Goal: Transaction & Acquisition: Purchase product/service

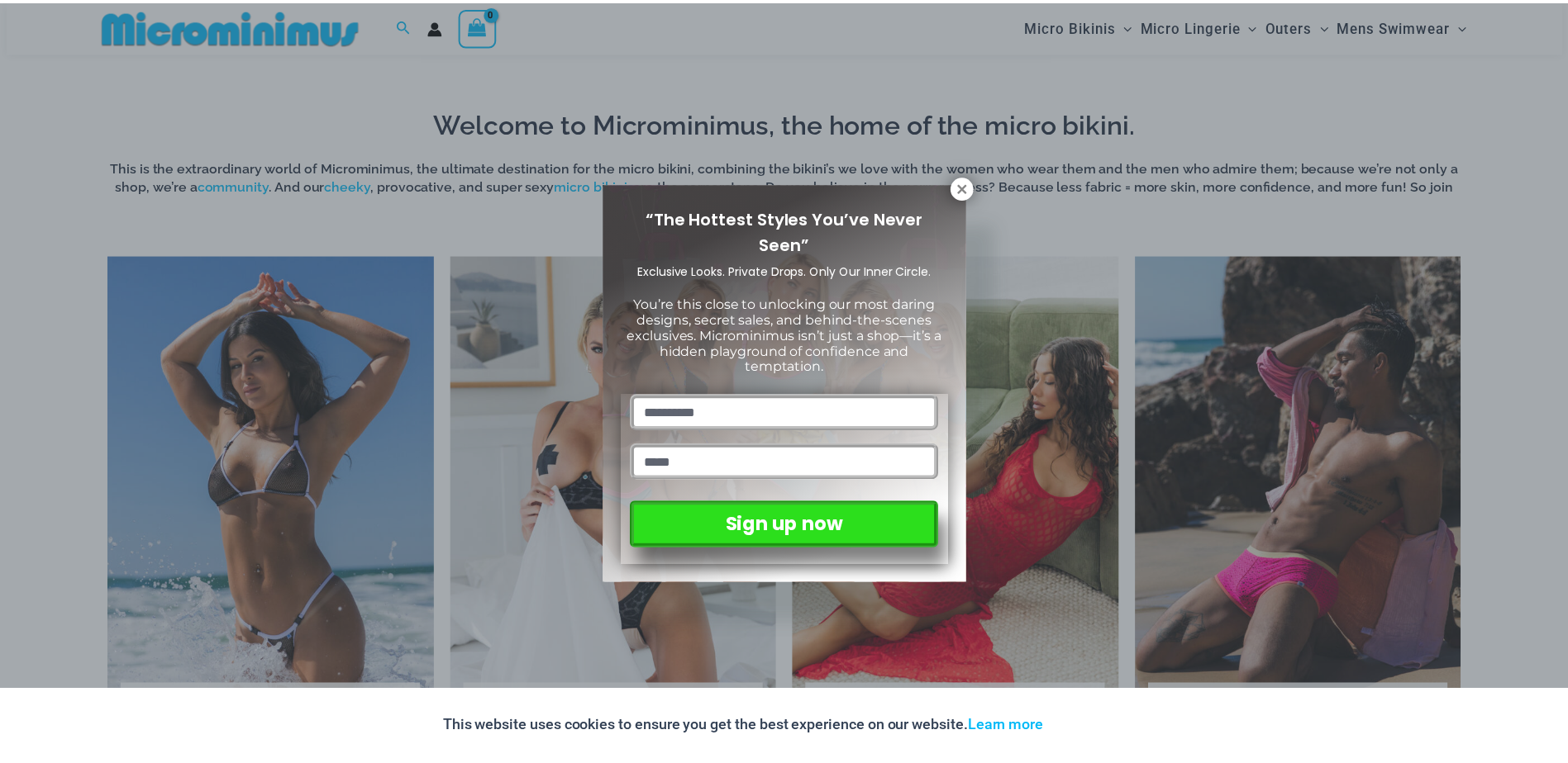
scroll to position [1392, 0]
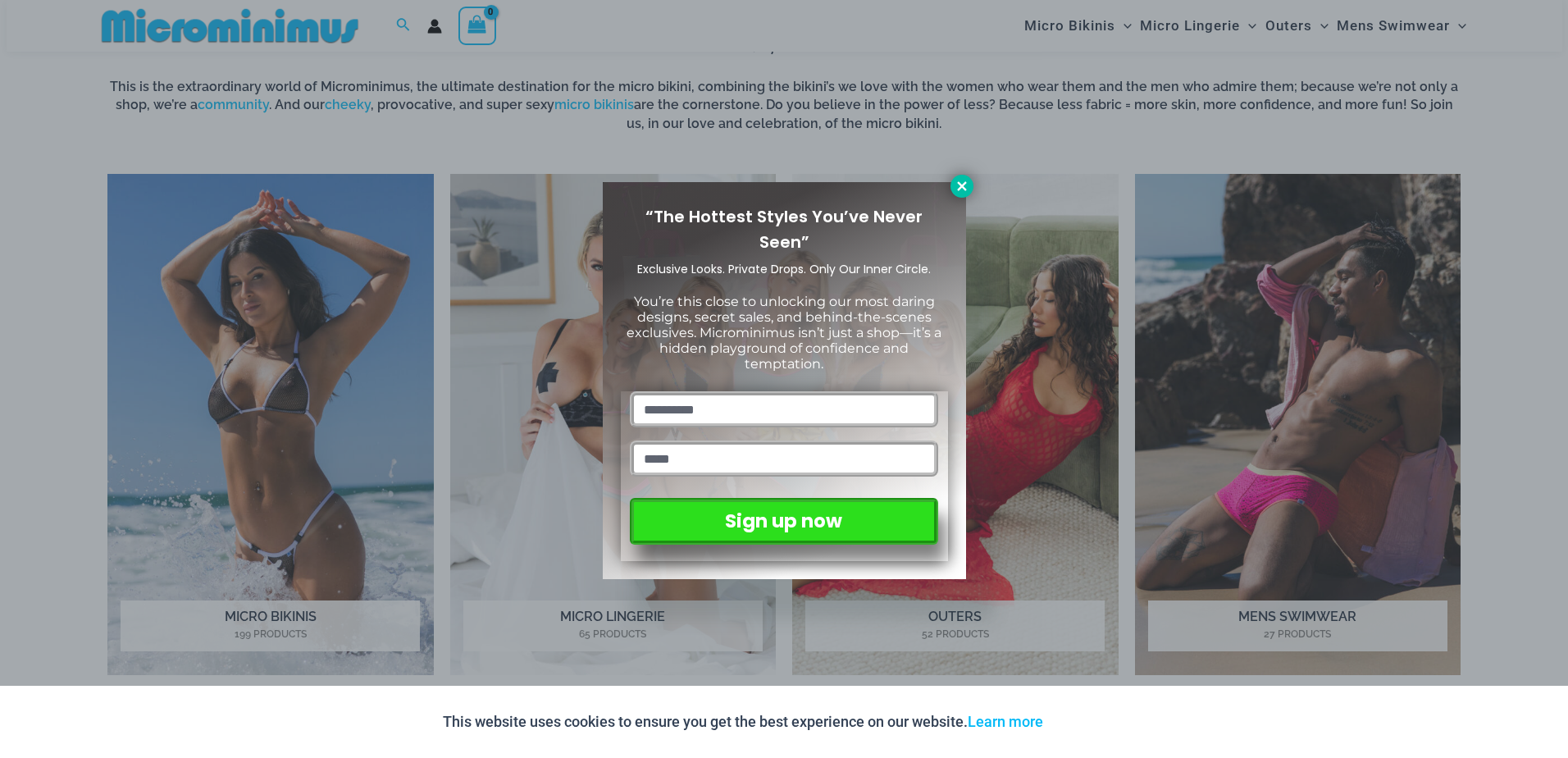
click at [966, 189] on icon at bounding box center [962, 186] width 15 height 15
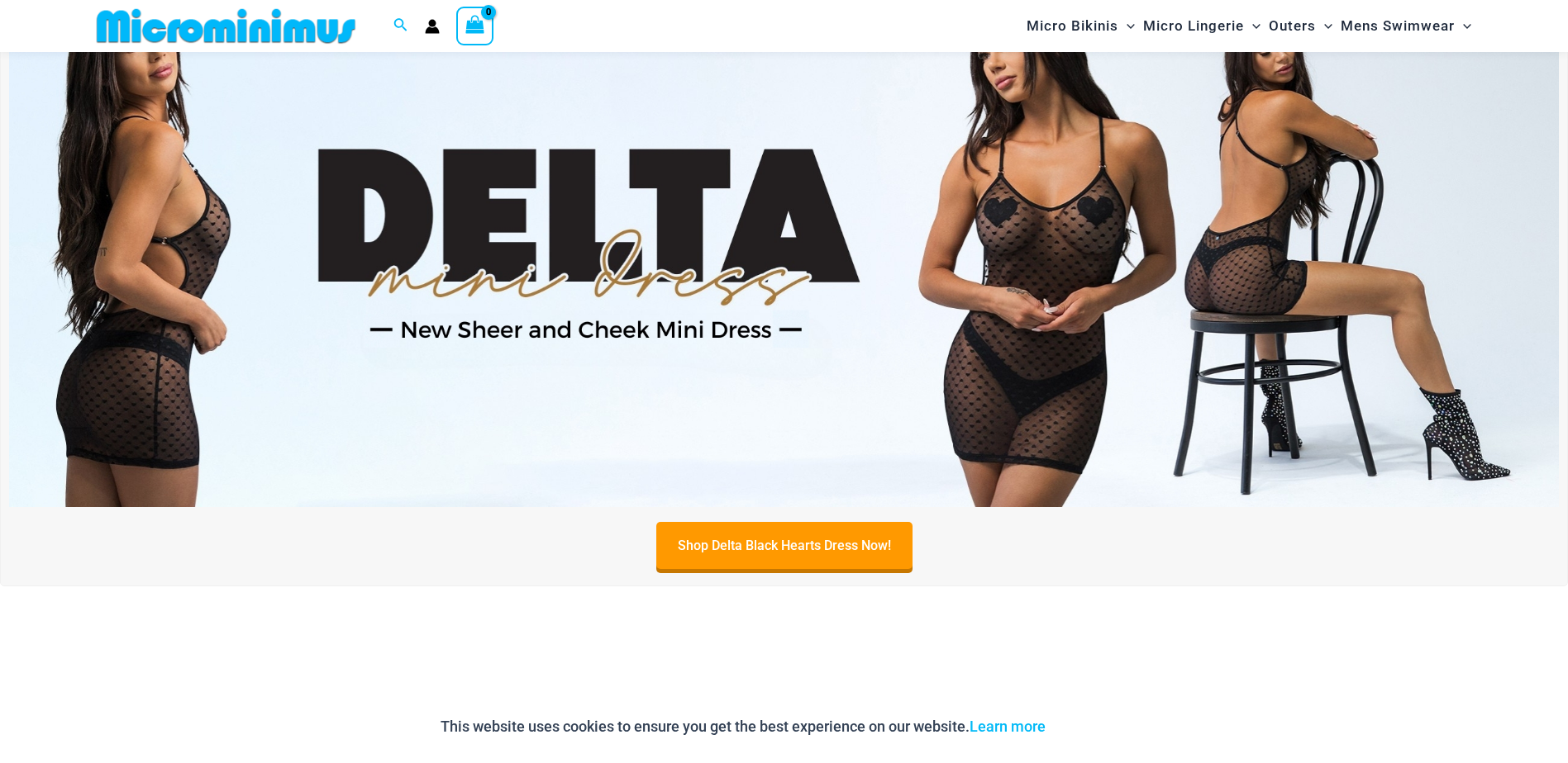
scroll to position [731, 0]
click at [777, 332] on img at bounding box center [784, 245] width 1550 height 526
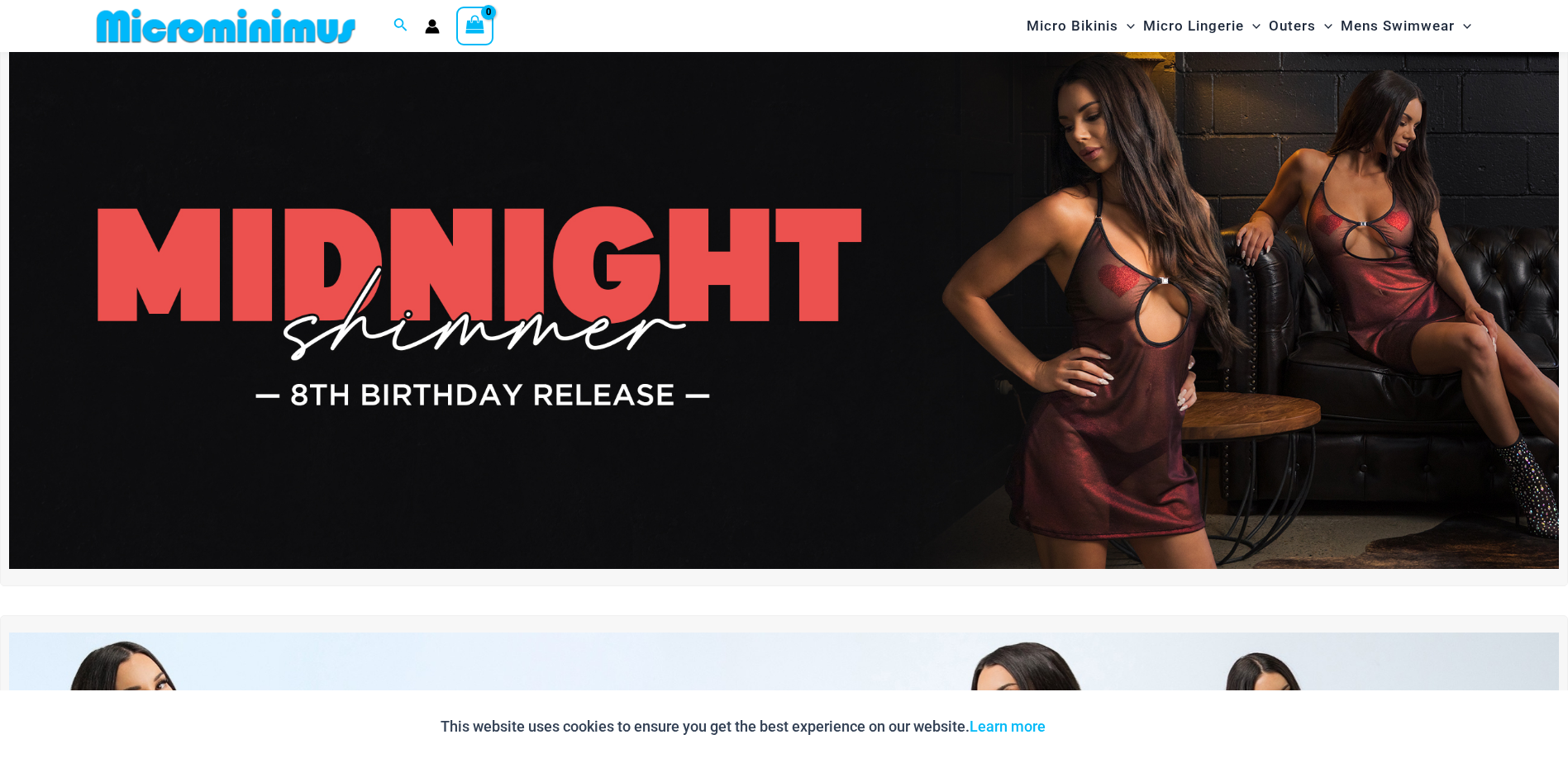
scroll to position [70, 0]
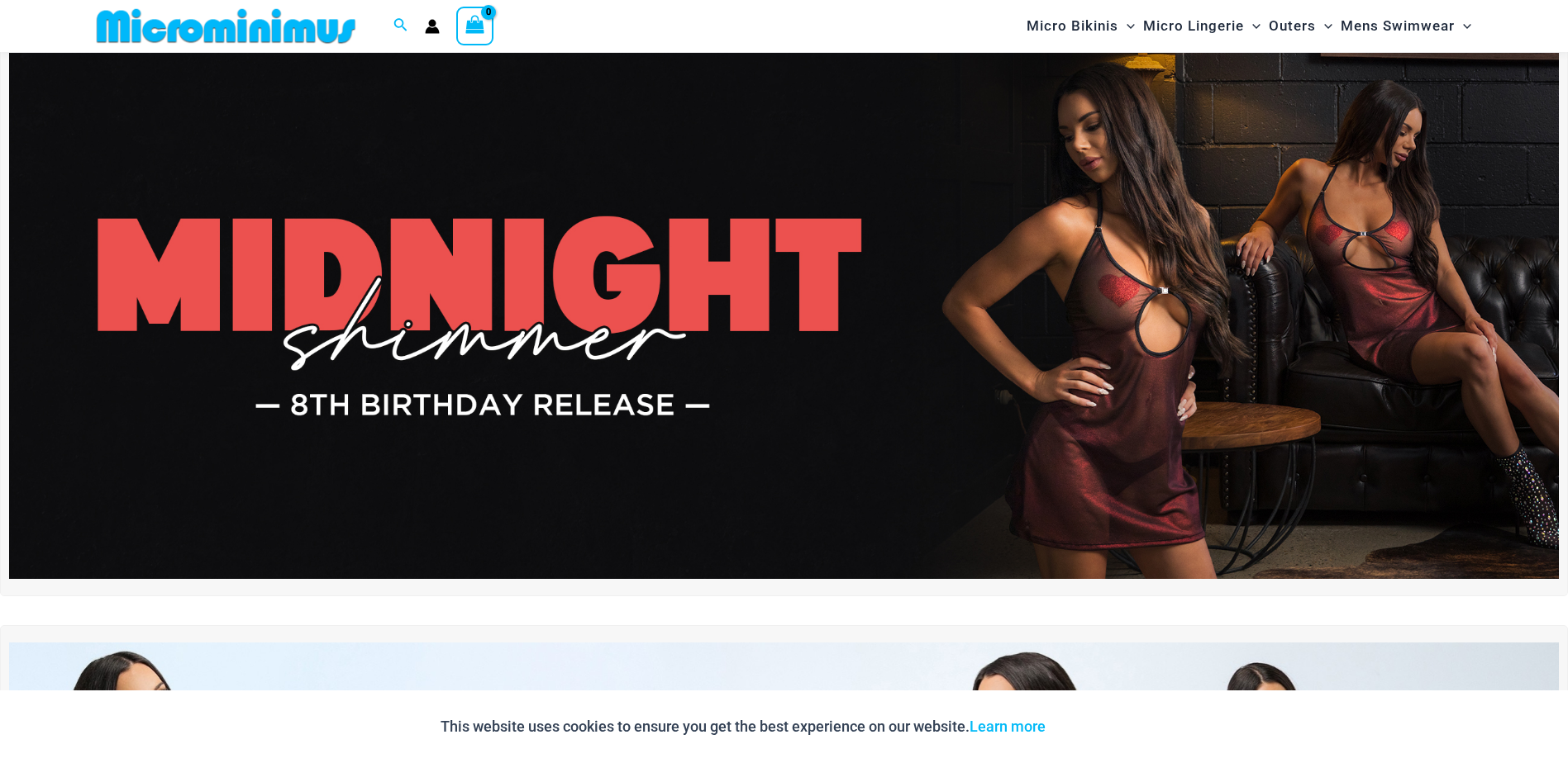
click at [532, 351] on img at bounding box center [784, 315] width 1550 height 526
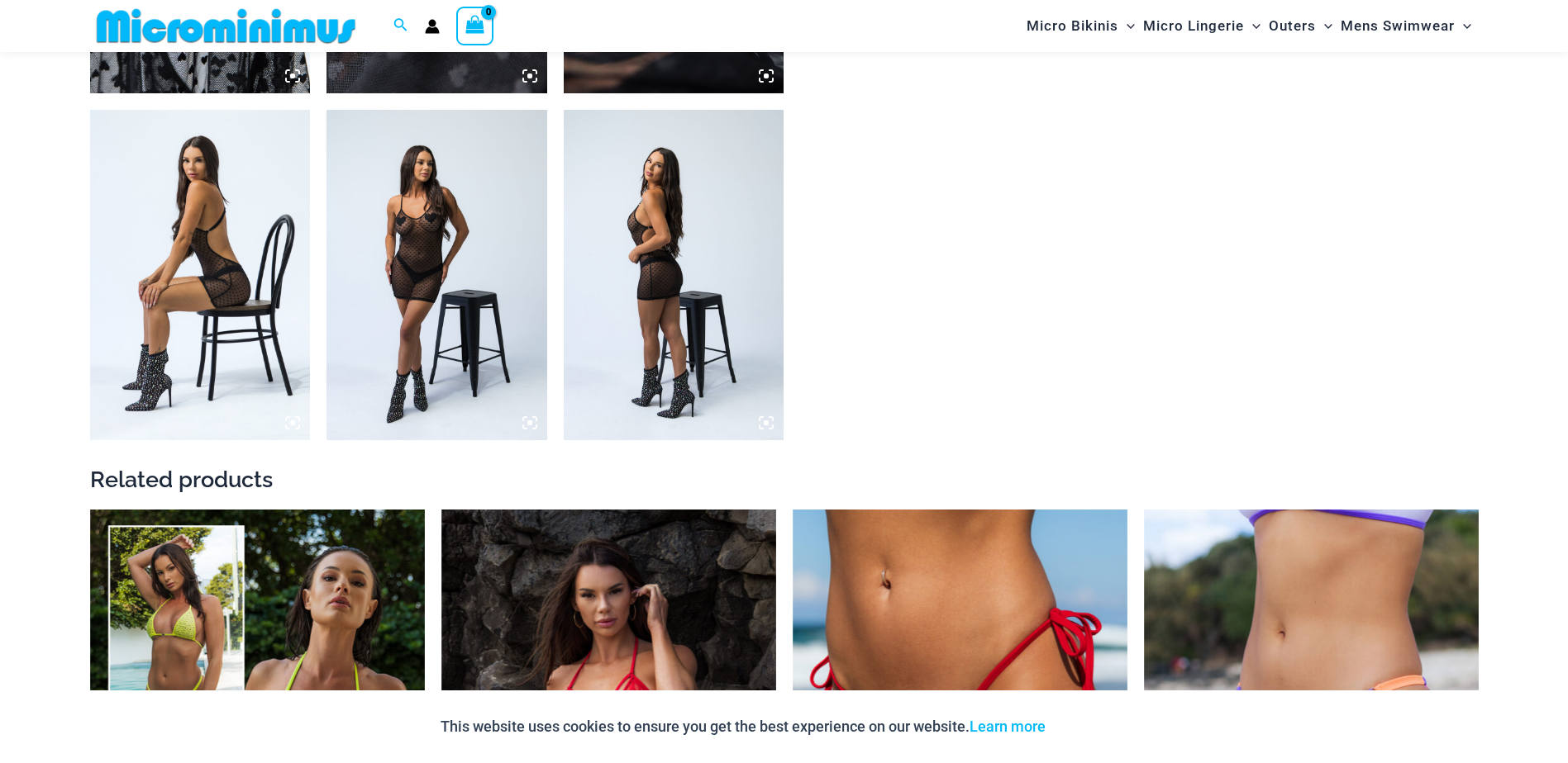
scroll to position [2140, 0]
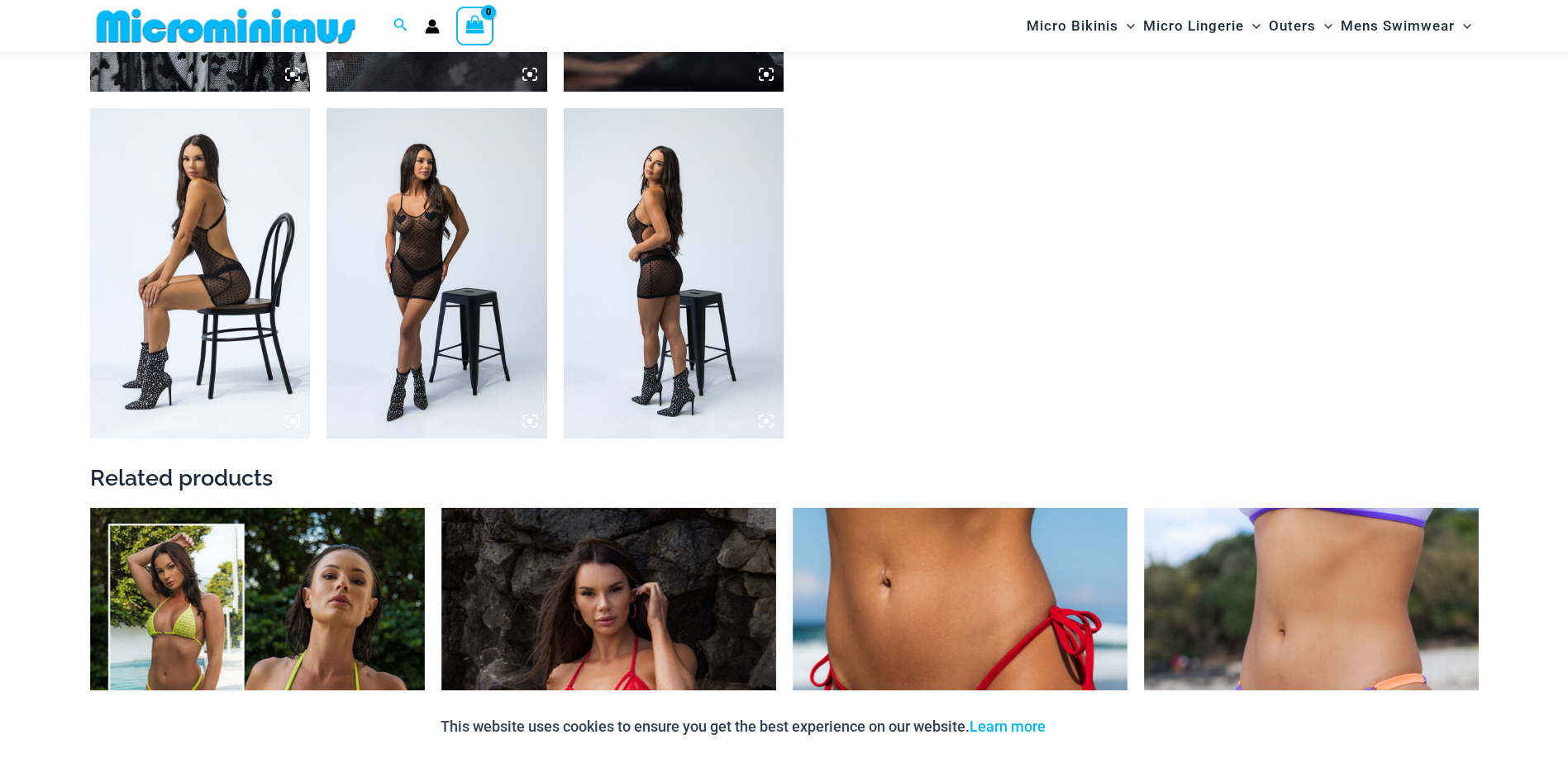
click at [764, 425] on icon at bounding box center [766, 421] width 15 height 15
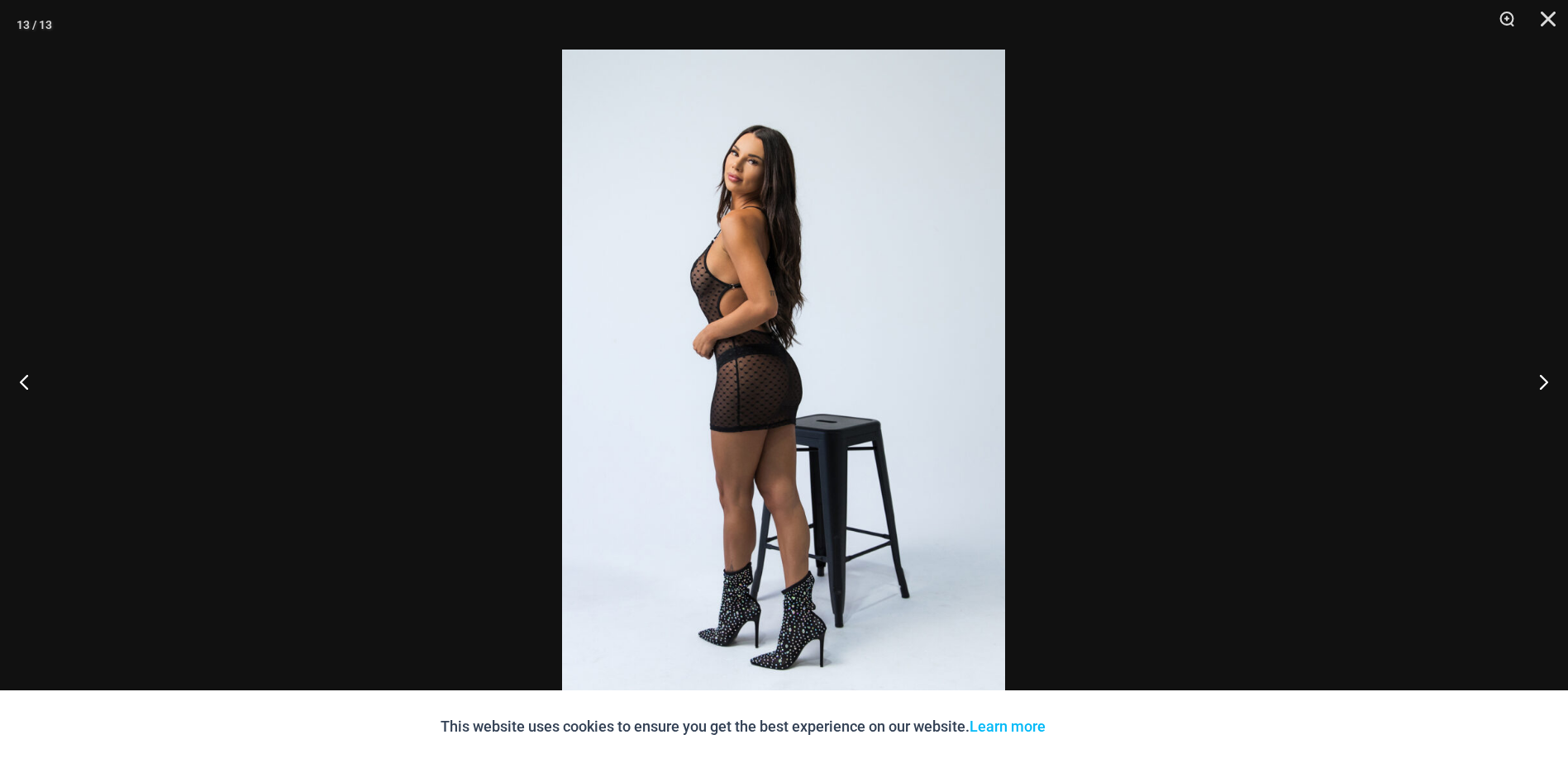
click at [536, 389] on div at bounding box center [784, 381] width 1568 height 763
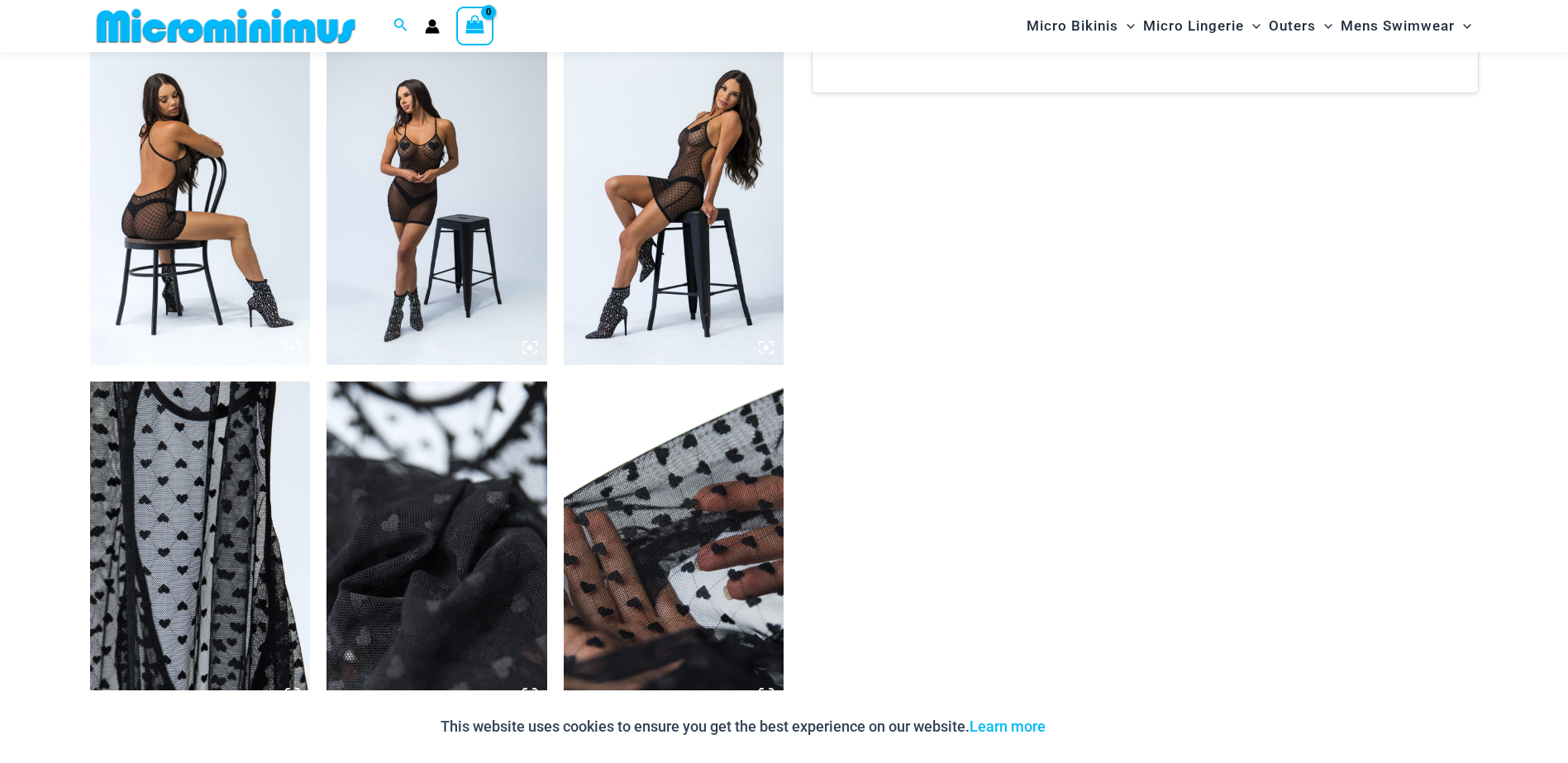
scroll to position [1479, 0]
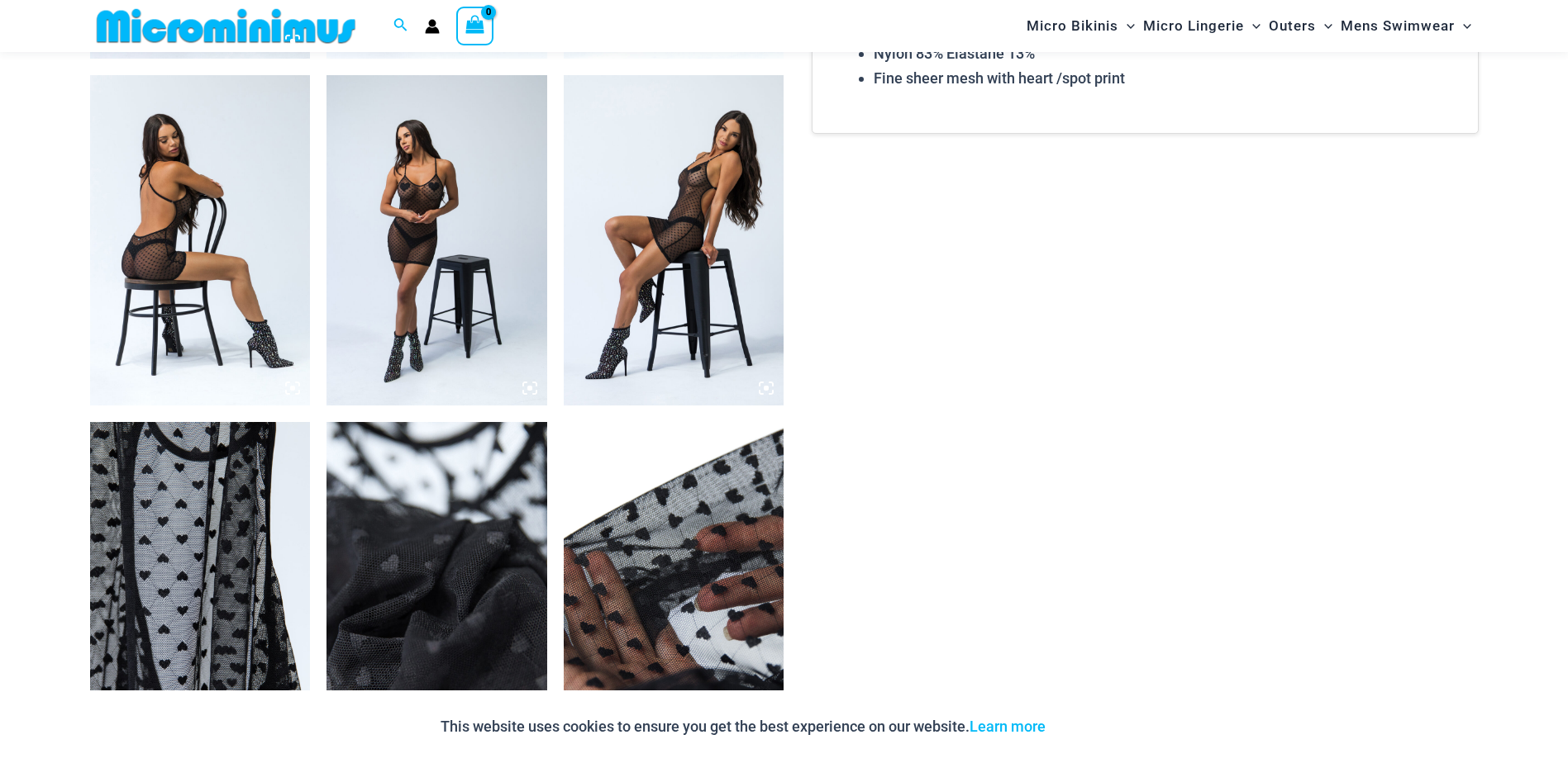
click at [772, 389] on icon at bounding box center [766, 389] width 15 height 15
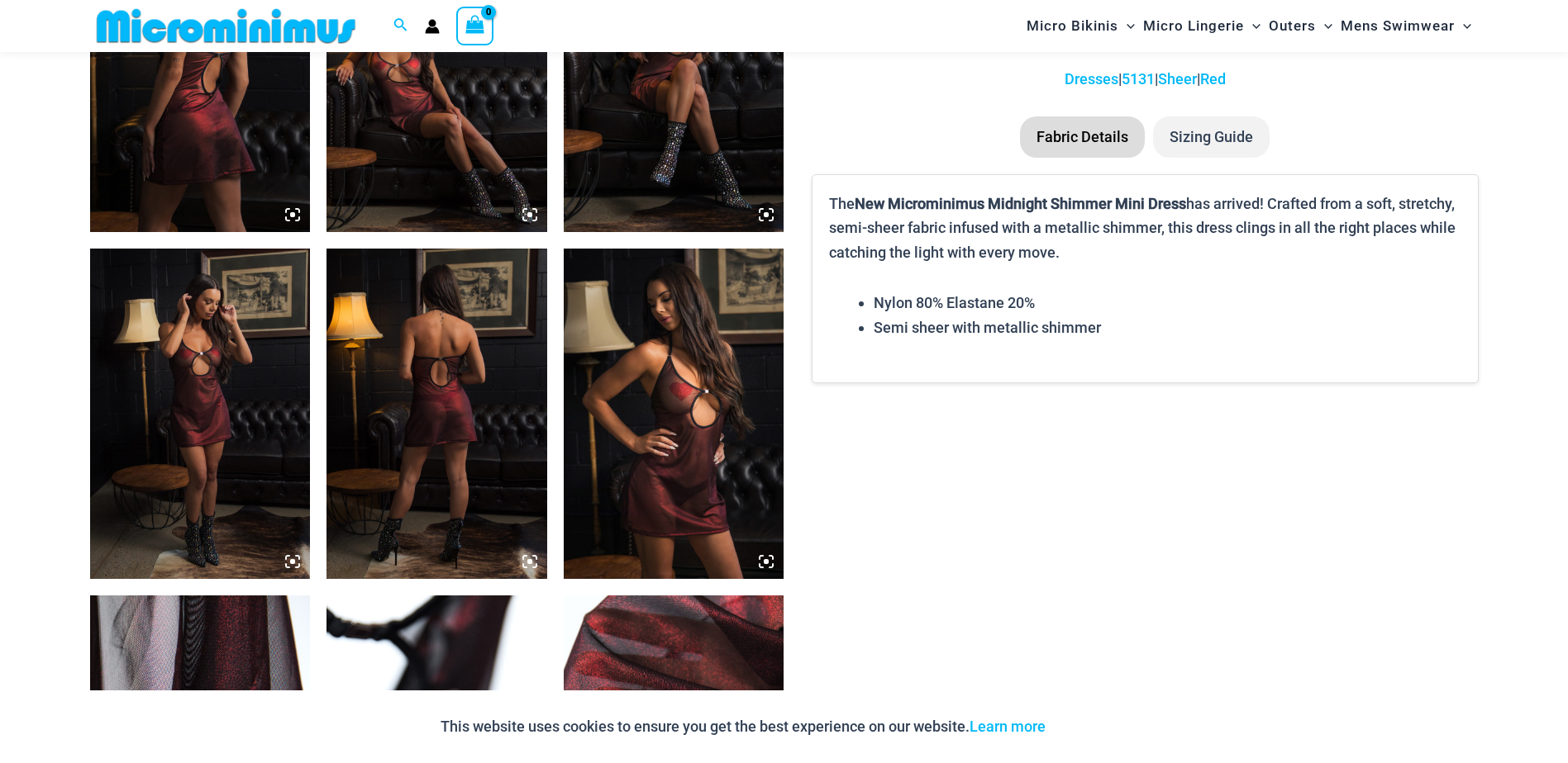
scroll to position [976, 0]
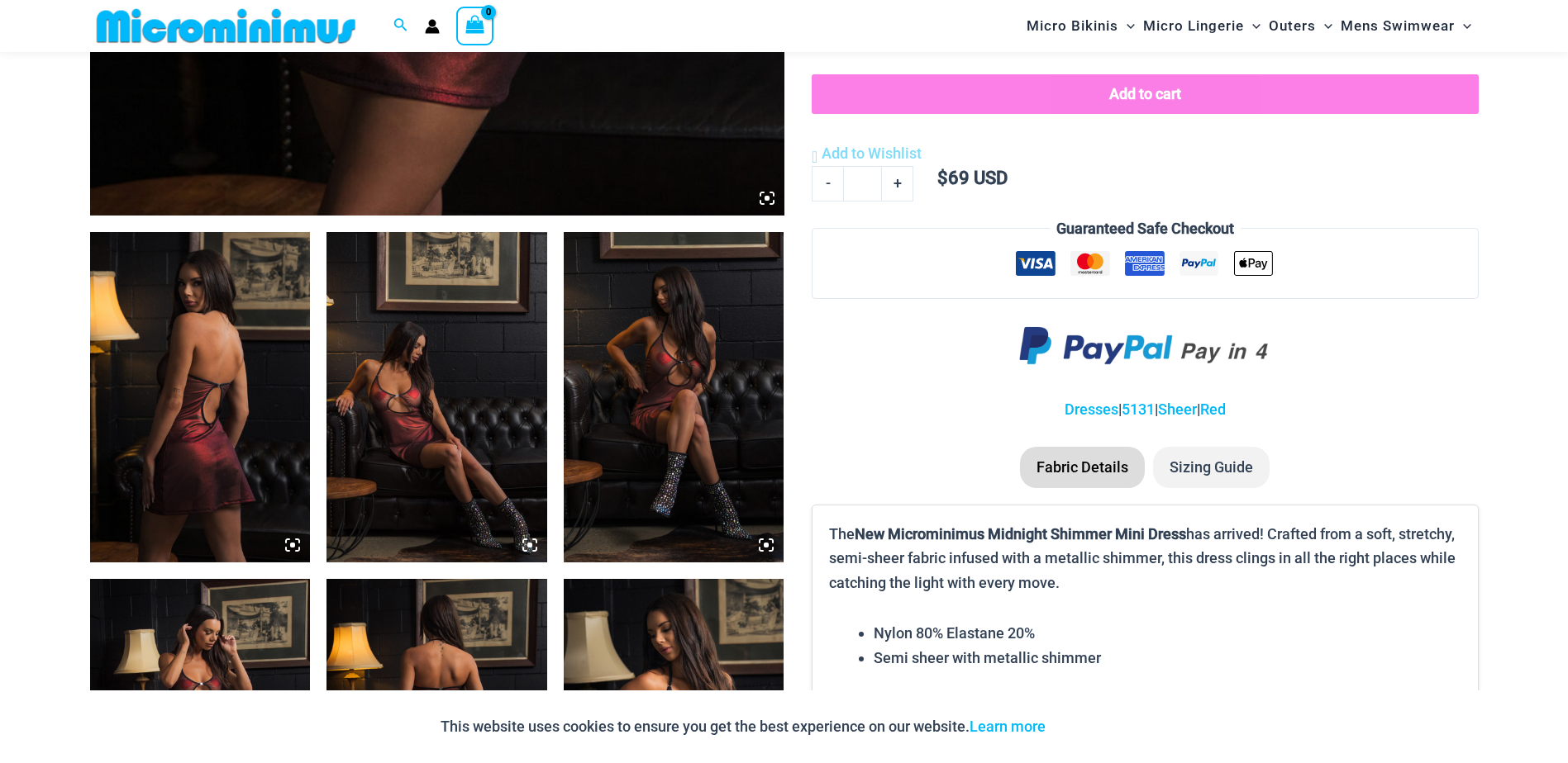
click at [530, 549] on icon at bounding box center [530, 545] width 15 height 15
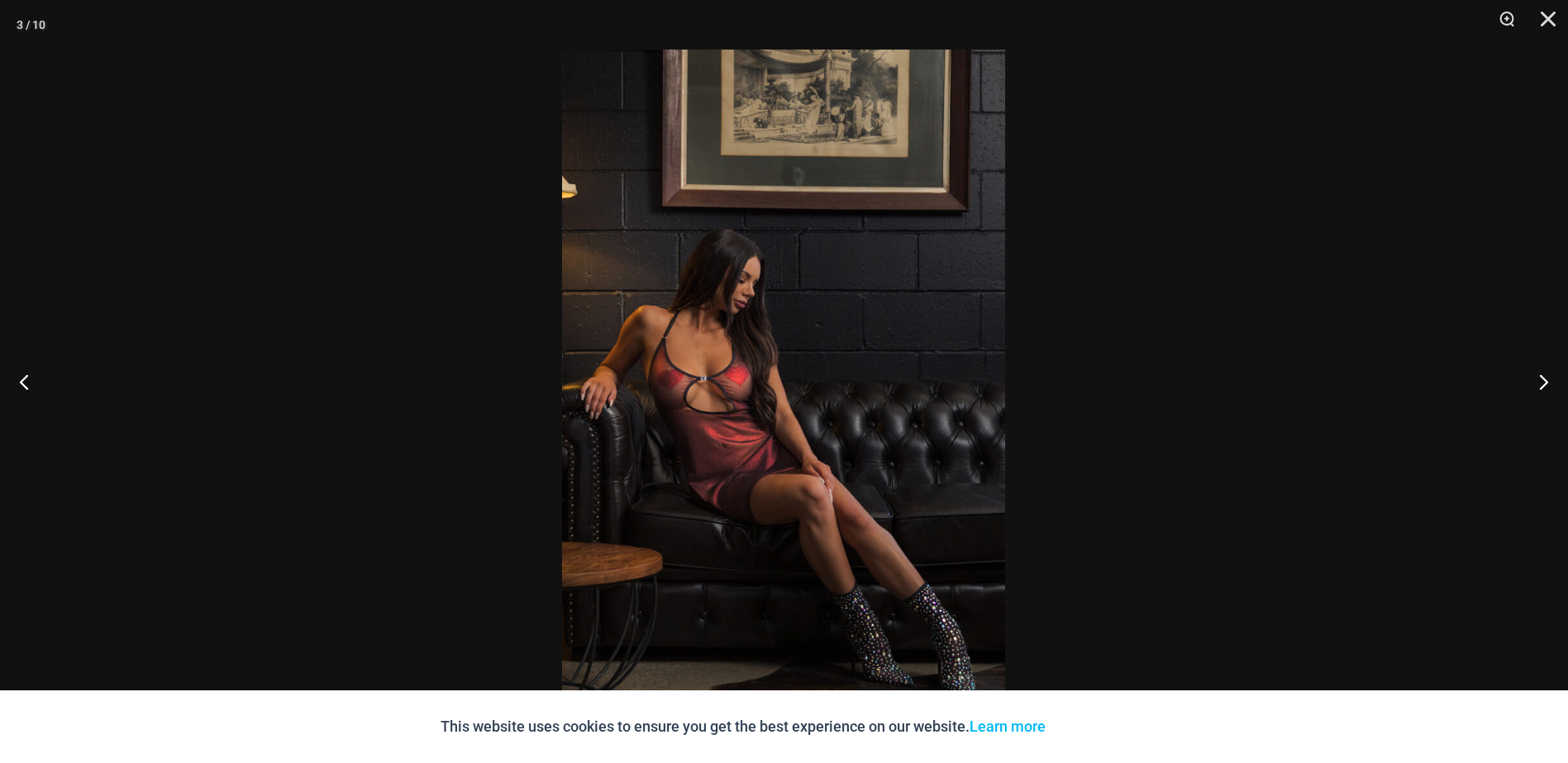
click at [424, 353] on div at bounding box center [784, 381] width 1568 height 763
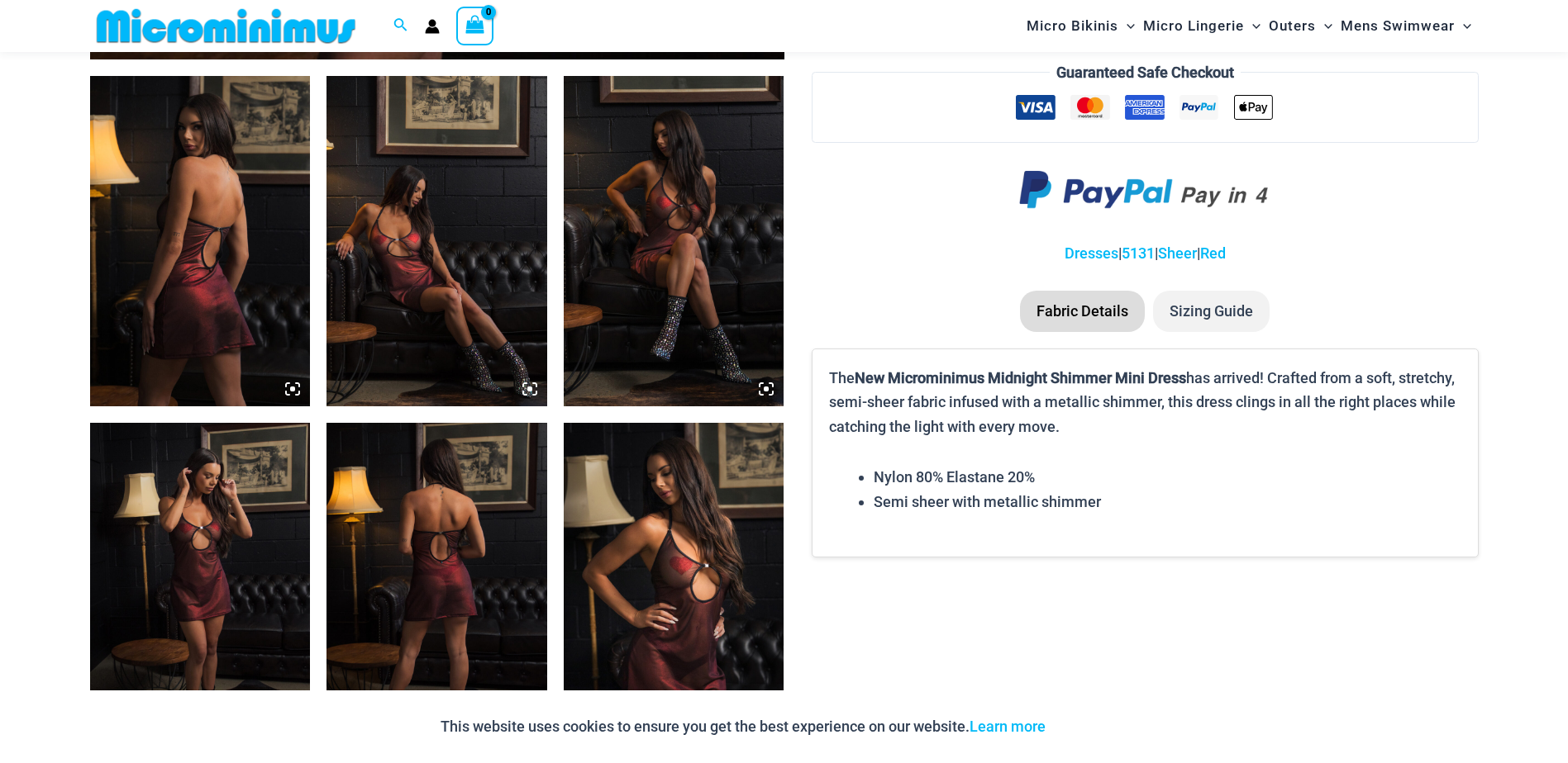
scroll to position [1141, 0]
